Goal: Task Accomplishment & Management: Manage account settings

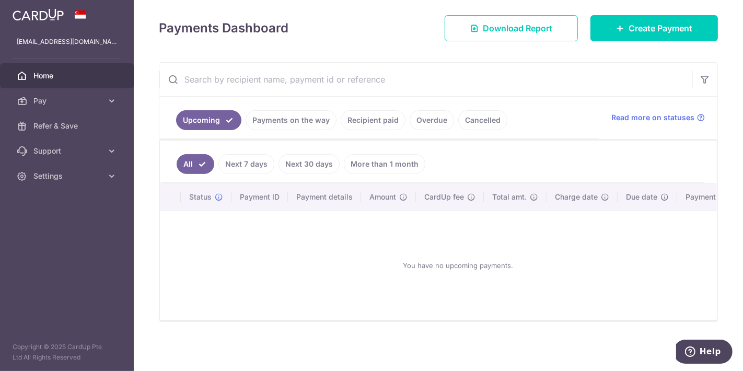
scroll to position [142, 0]
click at [113, 101] on icon at bounding box center [112, 101] width 10 height 10
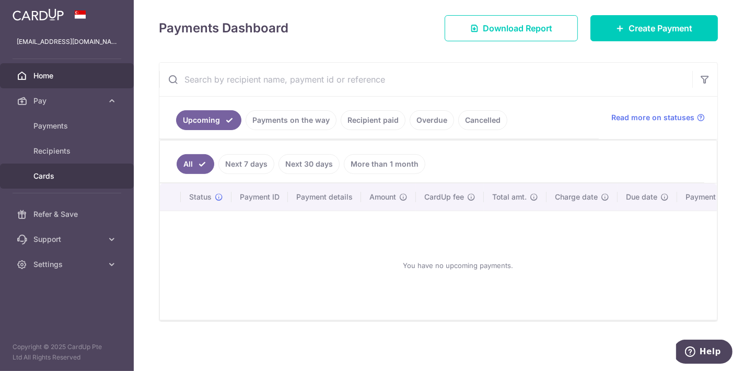
click at [61, 176] on span "Cards" at bounding box center [67, 176] width 69 height 10
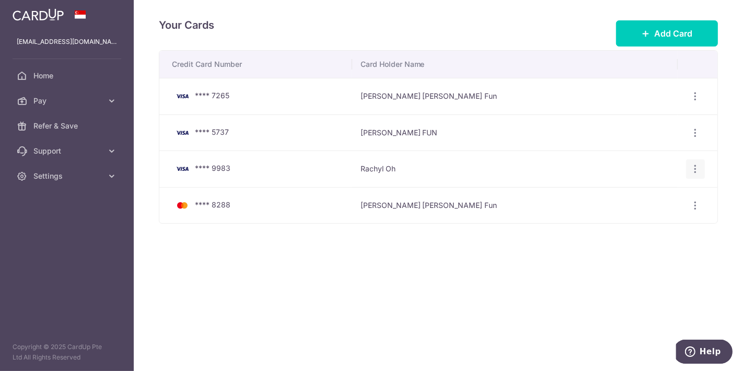
click at [695, 102] on icon "button" at bounding box center [696, 96] width 11 height 11
click at [663, 196] on span "View/Edit" at bounding box center [660, 198] width 71 height 13
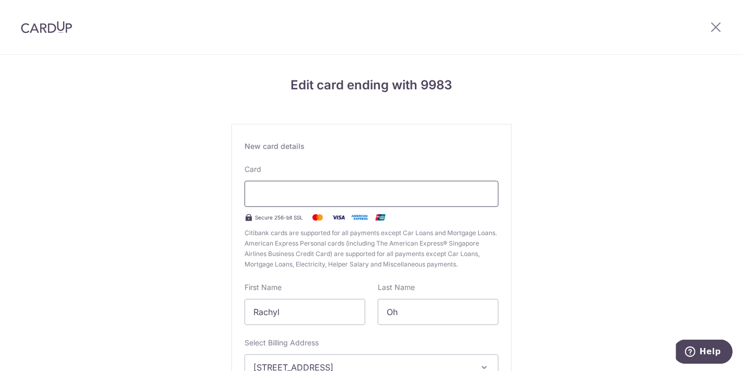
click at [370, 186] on div at bounding box center [372, 194] width 254 height 26
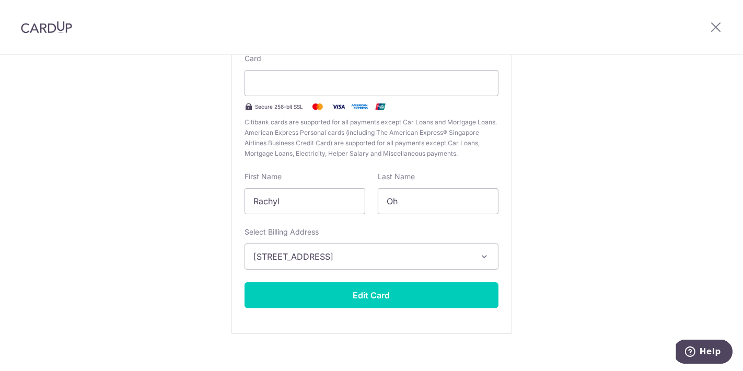
scroll to position [121, 0]
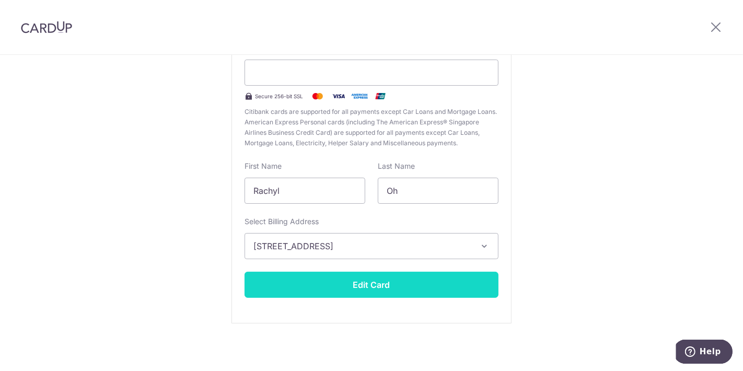
click at [422, 276] on button "Edit Card" at bounding box center [372, 285] width 254 height 26
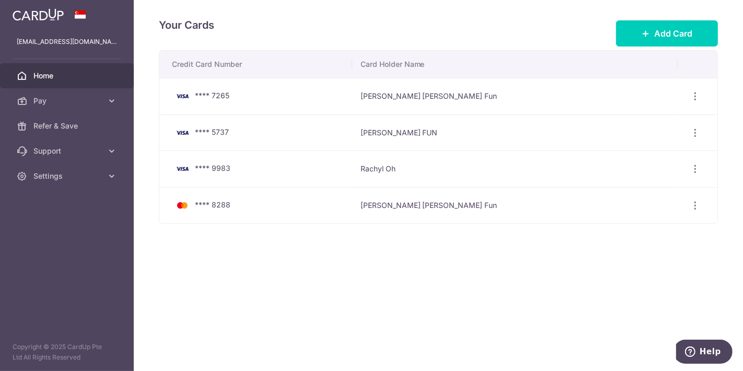
click at [81, 81] on link "Home" at bounding box center [67, 75] width 134 height 25
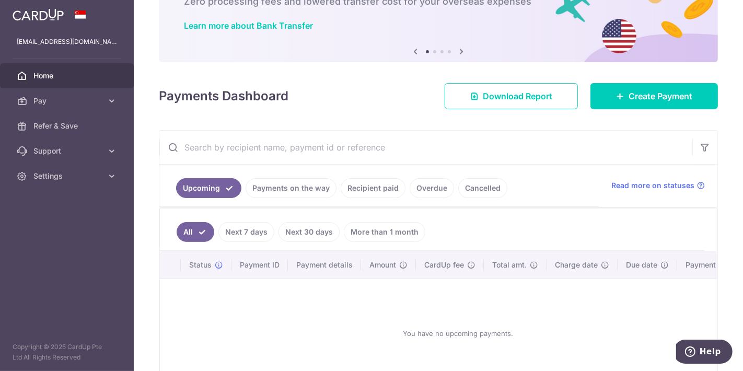
scroll to position [142, 0]
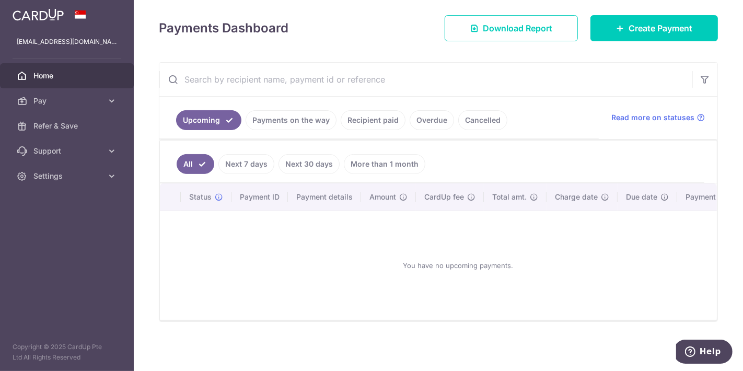
click at [34, 17] on img at bounding box center [38, 14] width 51 height 13
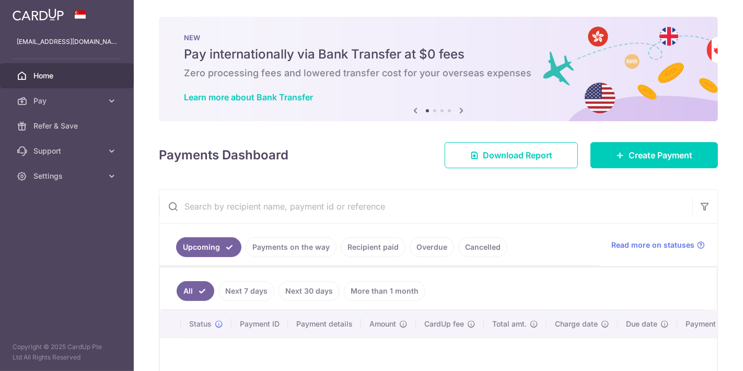
scroll to position [0, 0]
click at [50, 18] on img at bounding box center [38, 14] width 51 height 13
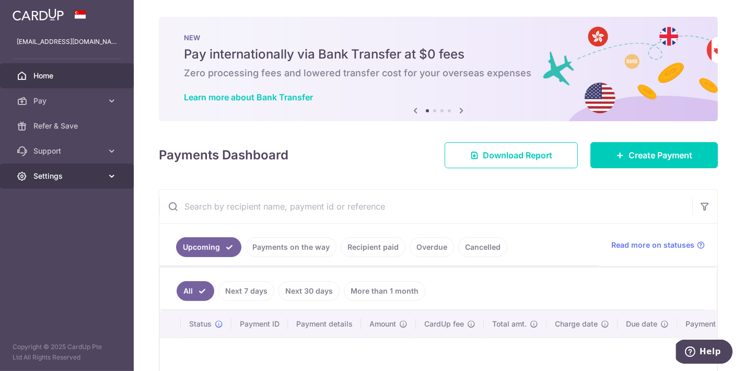
click at [84, 178] on span "Settings" at bounding box center [67, 176] width 69 height 10
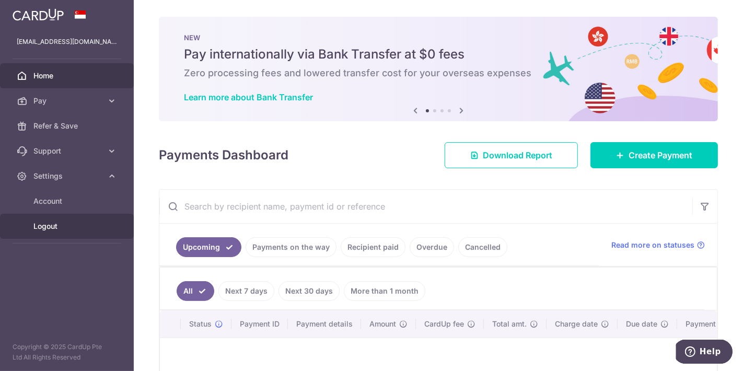
click at [65, 222] on span "Logout" at bounding box center [67, 226] width 69 height 10
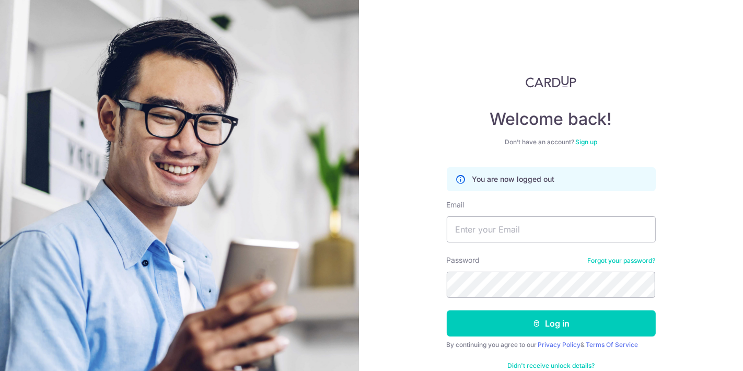
click at [540, 83] on img at bounding box center [551, 81] width 51 height 13
